Goal: Transaction & Acquisition: Book appointment/travel/reservation

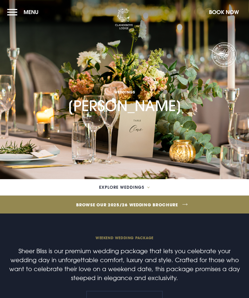
click at [100, 185] on span "Explore Weddings" at bounding box center [121, 187] width 45 height 4
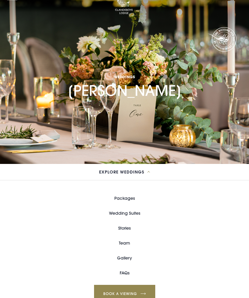
scroll to position [24, 0]
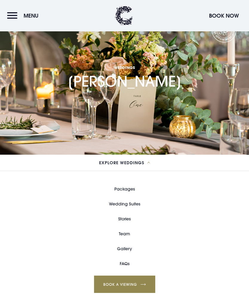
click at [124, 190] on link "Packages" at bounding box center [124, 188] width 21 height 15
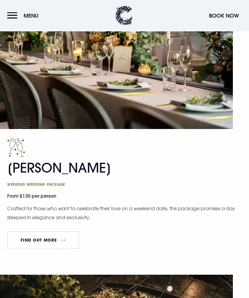
scroll to position [647, 0]
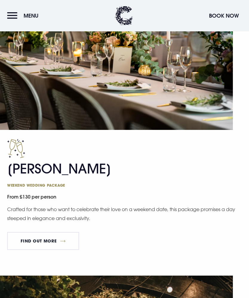
click at [35, 240] on link "FIND OUT MORE" at bounding box center [43, 241] width 72 height 18
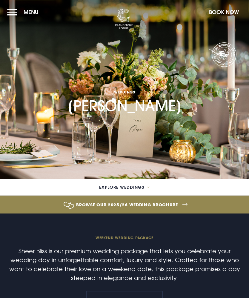
click at [12, 11] on button "Menu" at bounding box center [24, 12] width 34 height 13
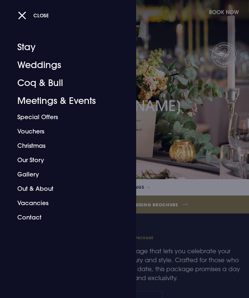
click at [33, 65] on link "Weddings" at bounding box center [64, 65] width 94 height 18
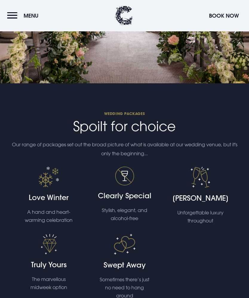
scroll to position [1281, 0]
click at [47, 269] on h4 "Truly Yours" at bounding box center [48, 264] width 64 height 9
click at [48, 250] on img at bounding box center [49, 243] width 16 height 21
click at [43, 291] on p "The marvellous midweek option" at bounding box center [49, 283] width 54 height 16
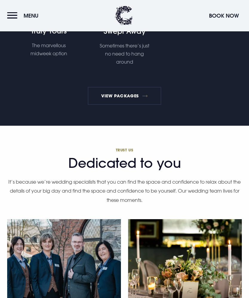
scroll to position [1515, 0]
click at [111, 102] on link "View Packages" at bounding box center [125, 96] width 74 height 18
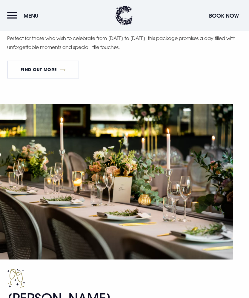
scroll to position [510, 0]
